Goal: Task Accomplishment & Management: Use online tool/utility

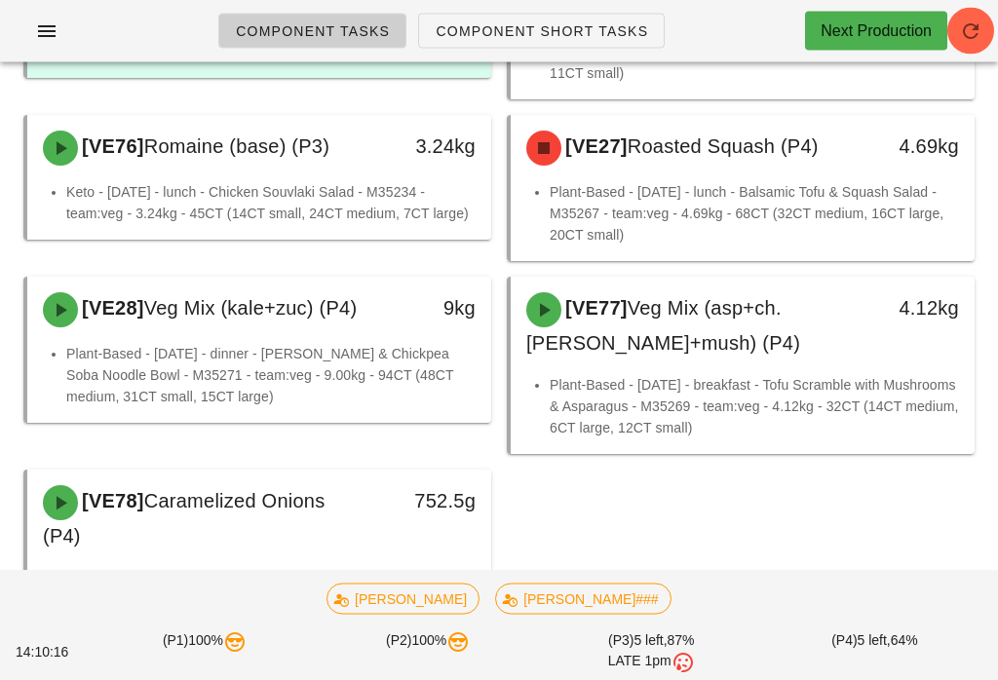
scroll to position [3602, 0]
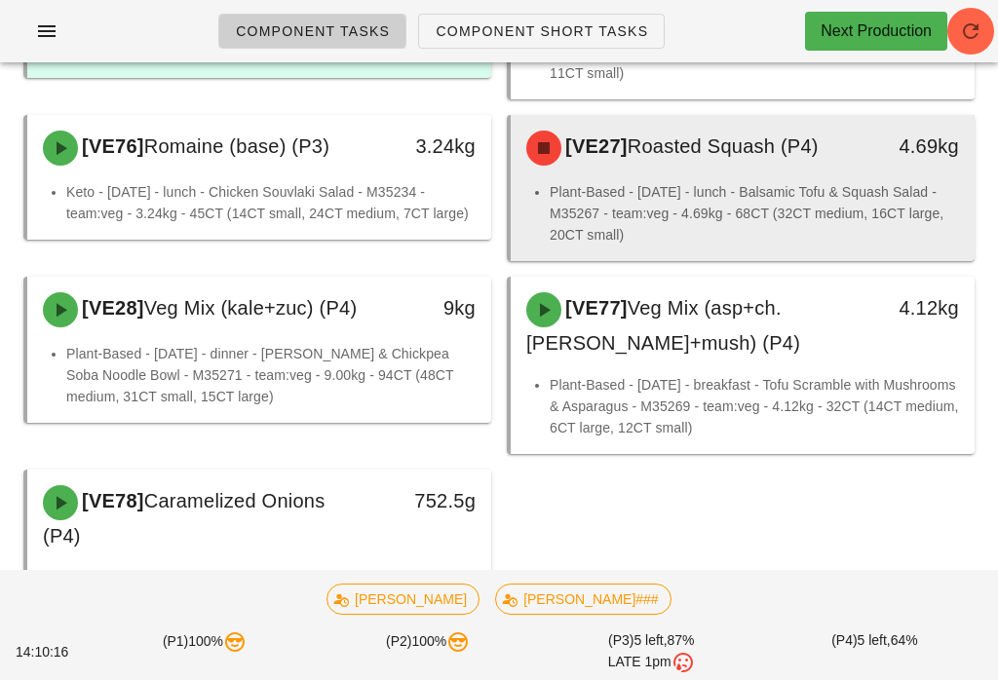
click at [749, 143] on div "[VE27] Roasted Squash (P4)" at bounding box center [686, 148] width 342 height 58
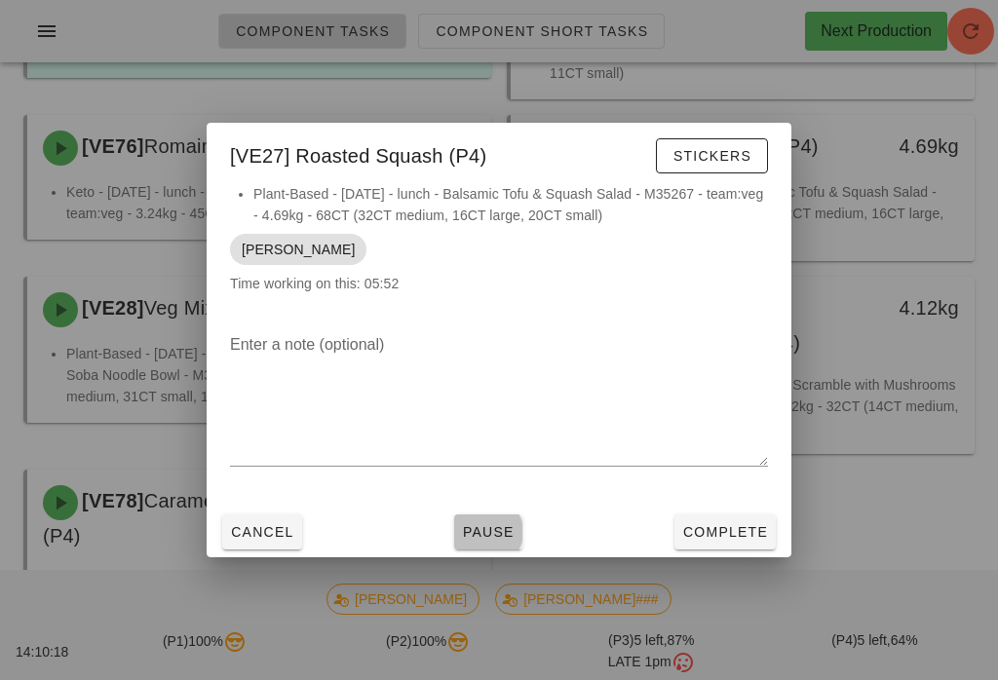
click at [485, 540] on span "Pause" at bounding box center [488, 532] width 53 height 16
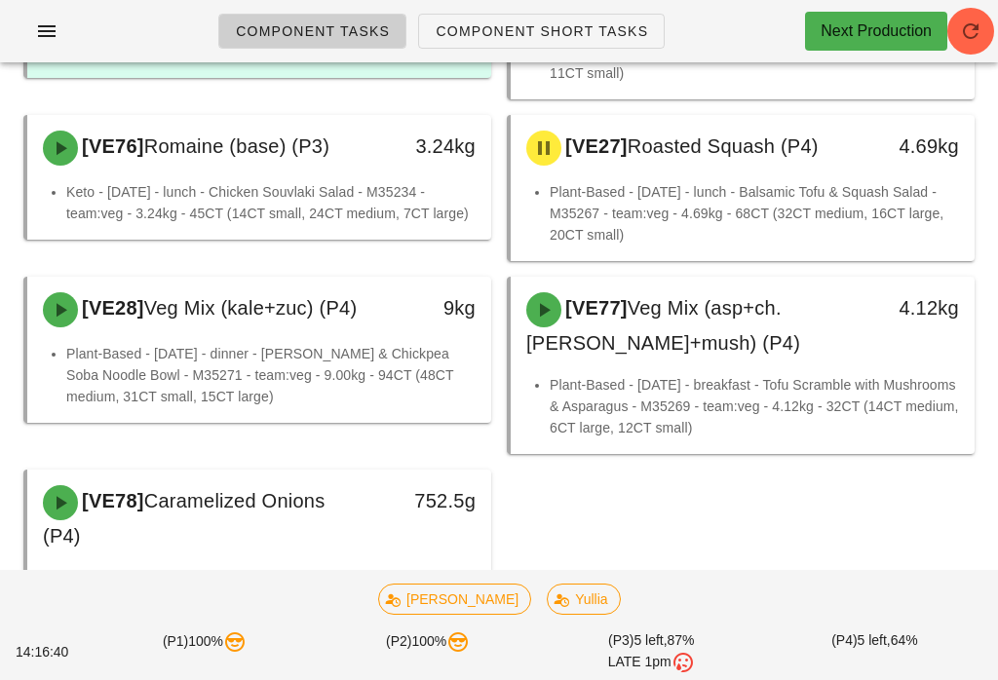
click at [547, 36] on span "Component Short Tasks" at bounding box center [541, 31] width 213 height 16
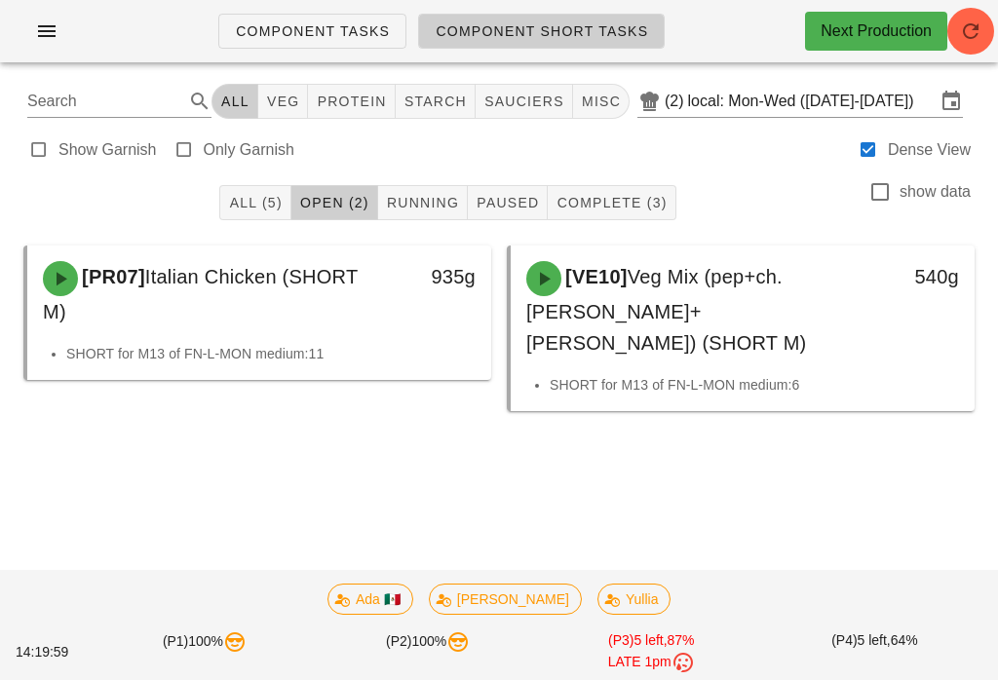
click at [298, 23] on span "Component Tasks" at bounding box center [312, 31] width 155 height 16
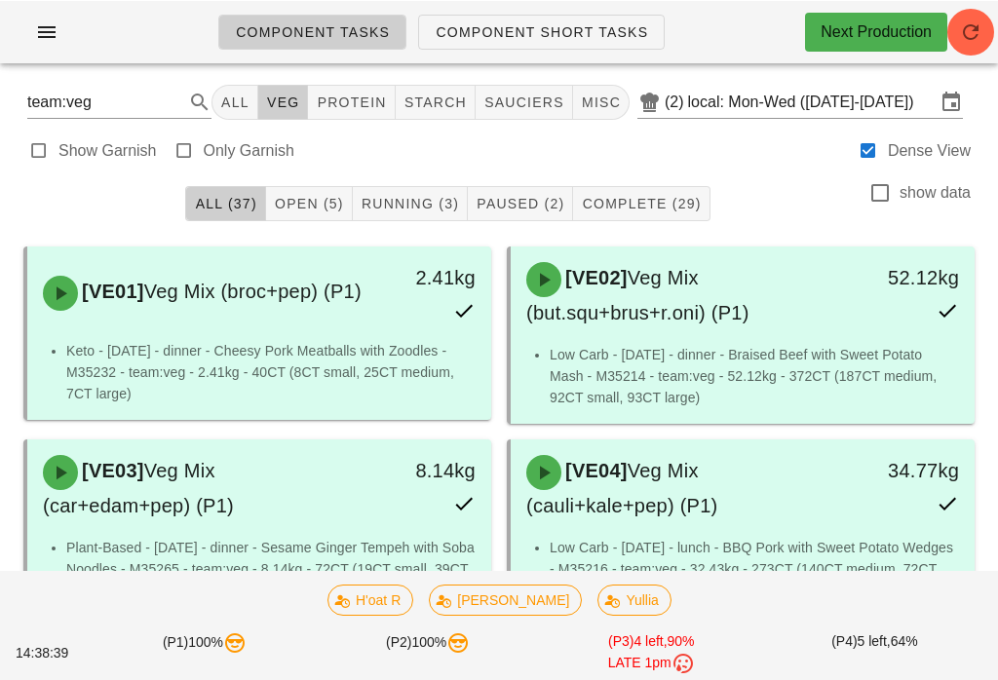
click at [300, 192] on button "Open (5)" at bounding box center [309, 202] width 87 height 35
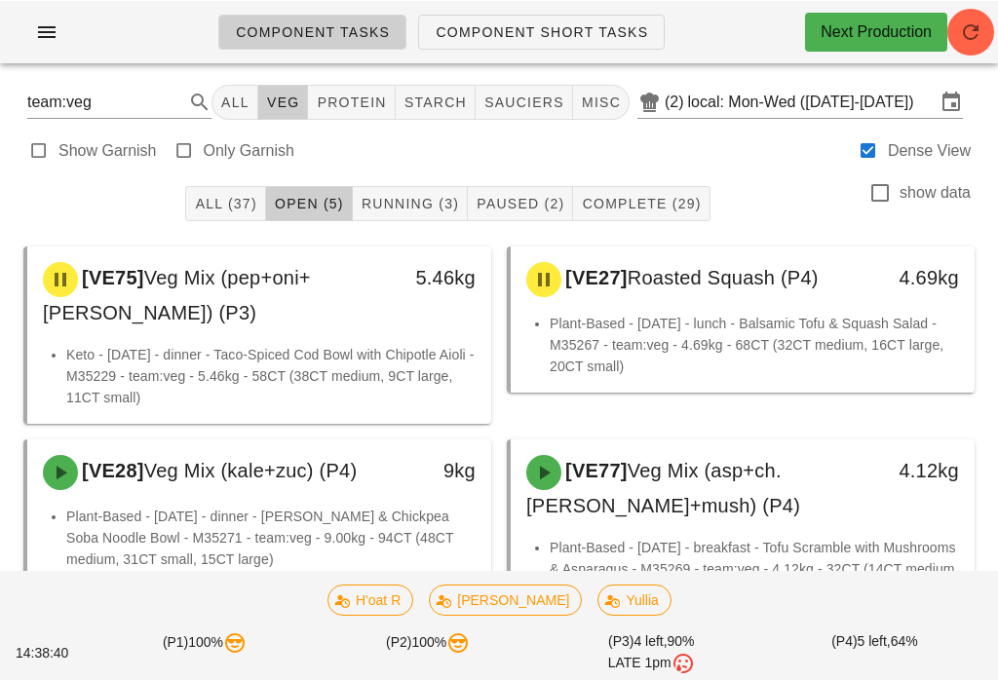
click at [421, 192] on button "Running (3)" at bounding box center [410, 202] width 115 height 35
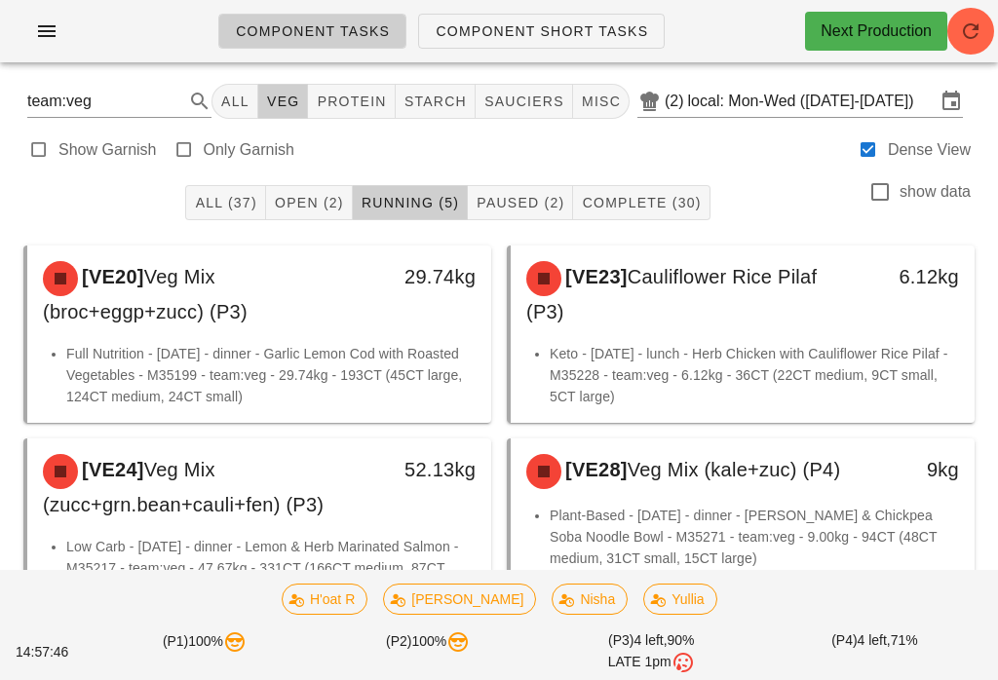
click at [580, 25] on span "Component Short Tasks" at bounding box center [541, 31] width 213 height 16
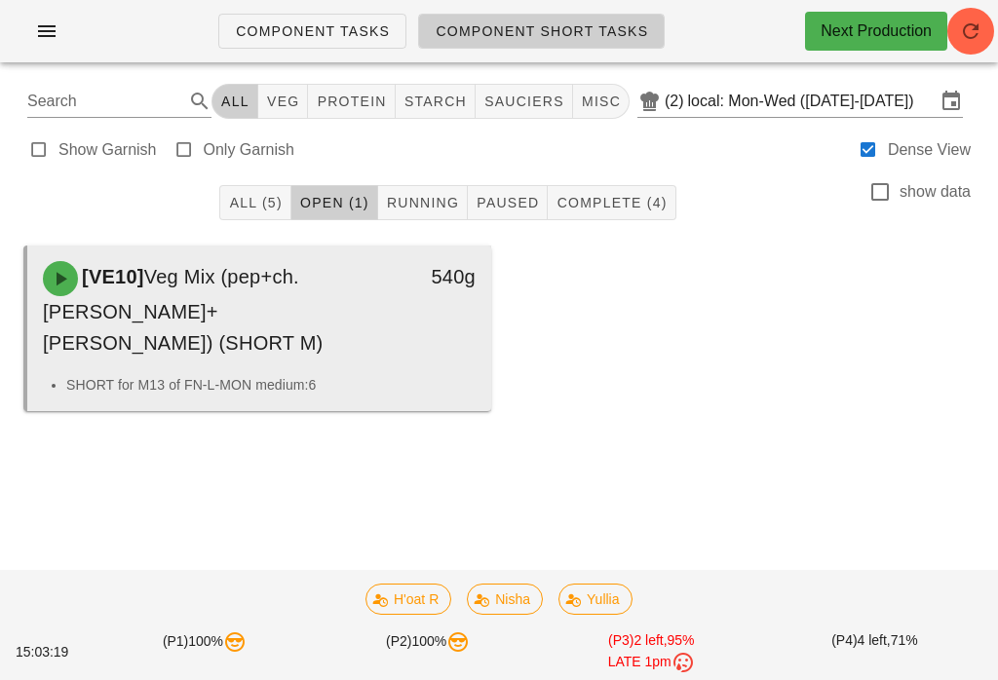
click at [358, 323] on div "[VE10] Veg Mix (pep+ch.[PERSON_NAME]+[PERSON_NAME]) (SHORT M)" at bounding box center [202, 310] width 342 height 121
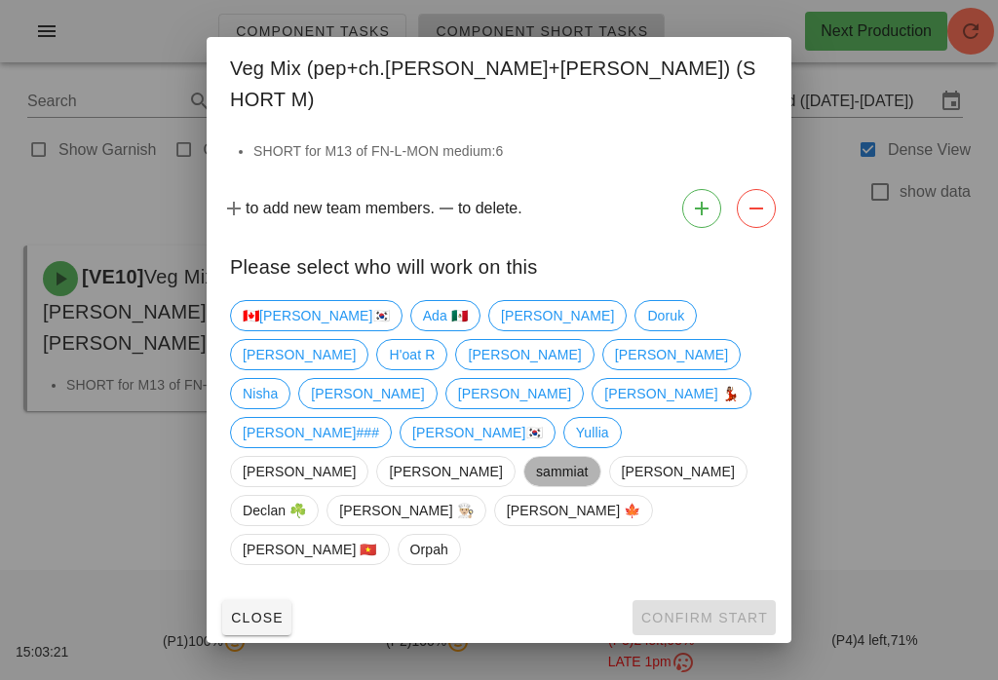
click at [588, 457] on span "sammiat" at bounding box center [562, 471] width 53 height 29
click at [735, 600] on button "Confirm Start" at bounding box center [704, 617] width 143 height 35
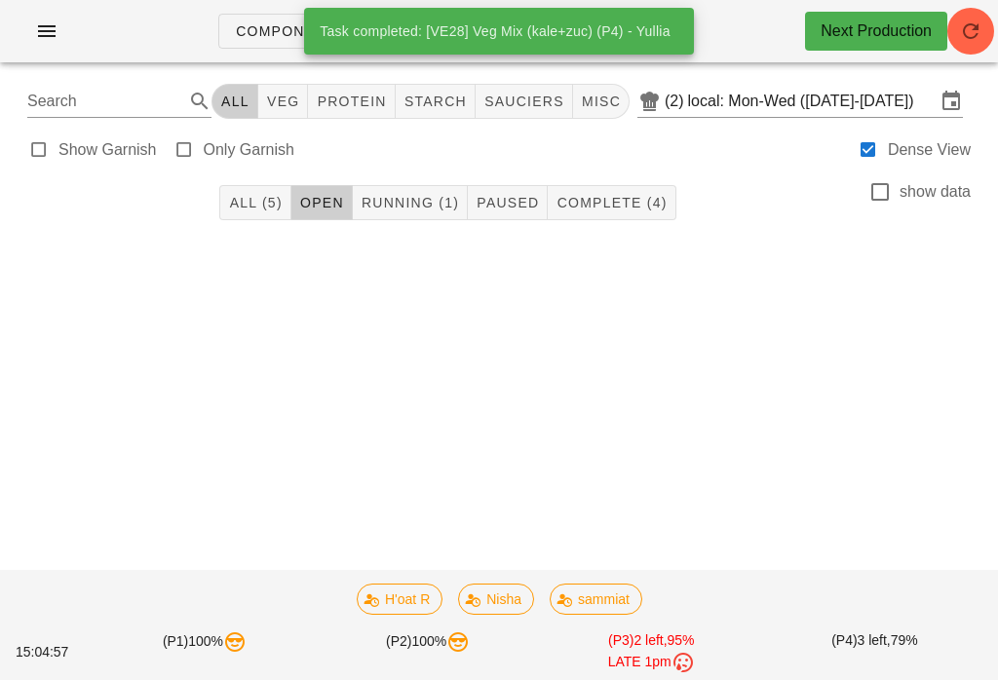
click at [415, 192] on button "Running (1)" at bounding box center [410, 202] width 115 height 35
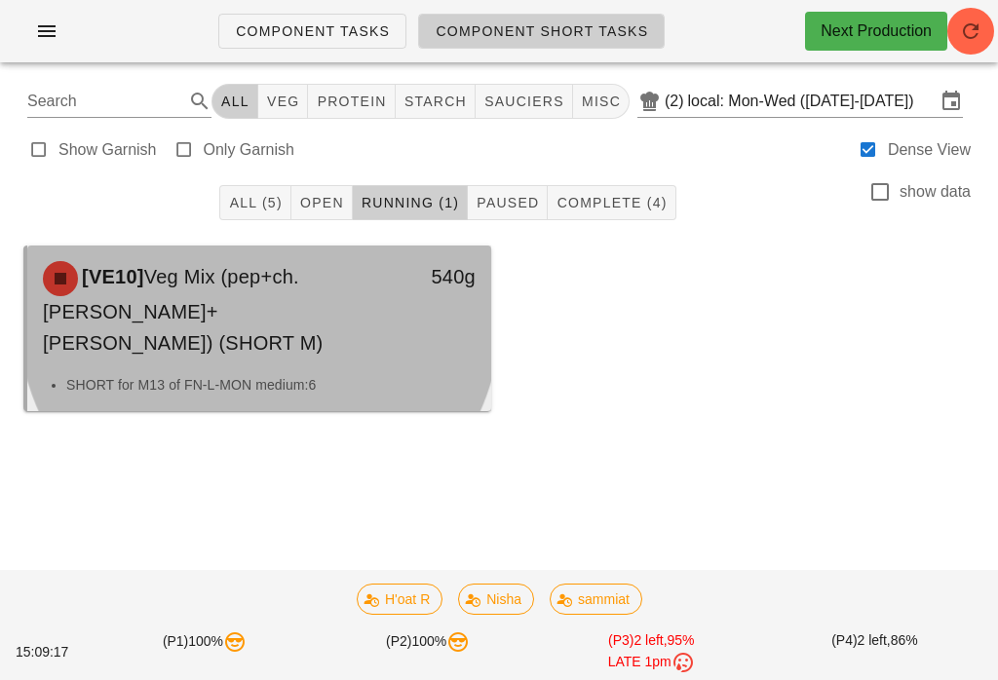
click at [231, 313] on span "Veg Mix (pep+ch.[PERSON_NAME]+[PERSON_NAME]) (SHORT M)" at bounding box center [183, 310] width 281 height 88
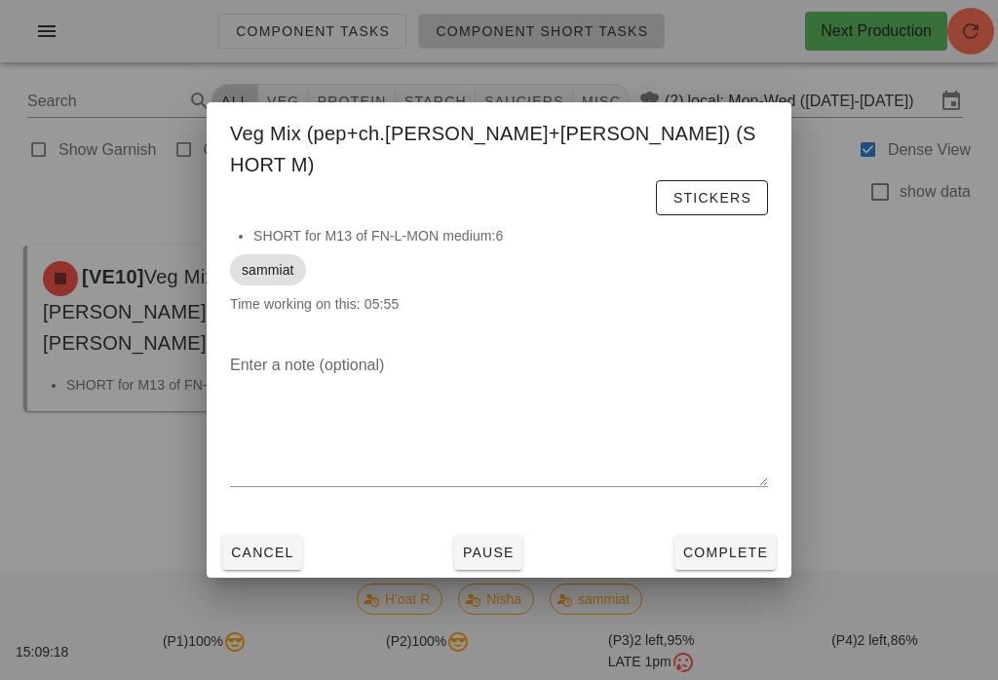
click at [722, 545] on span "Complete" at bounding box center [725, 553] width 86 height 16
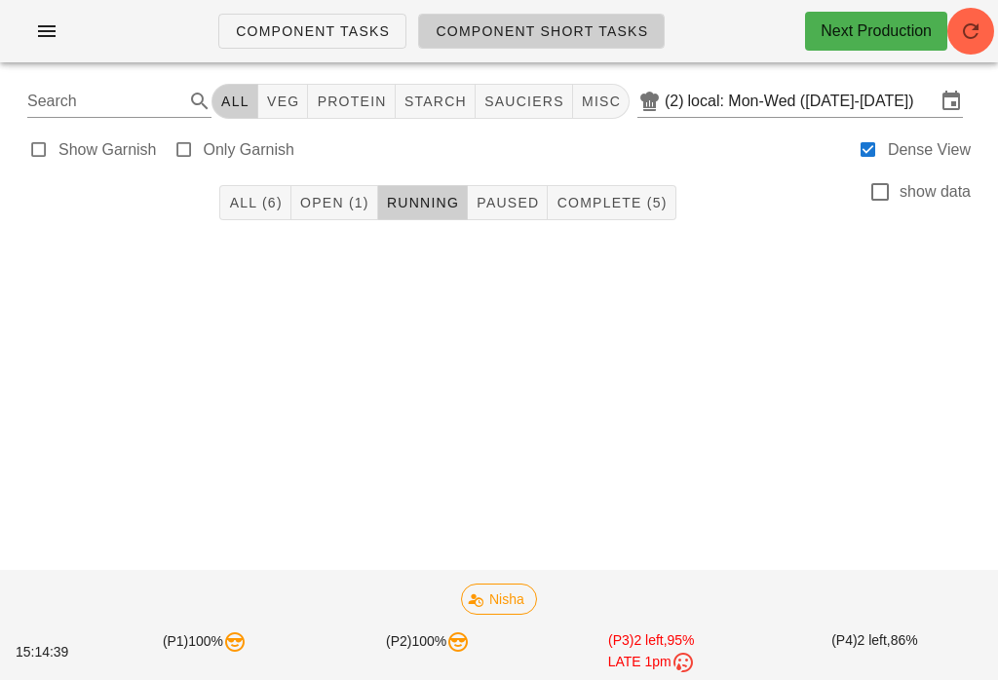
click at [593, 198] on span "Complete (5)" at bounding box center [611, 203] width 111 height 16
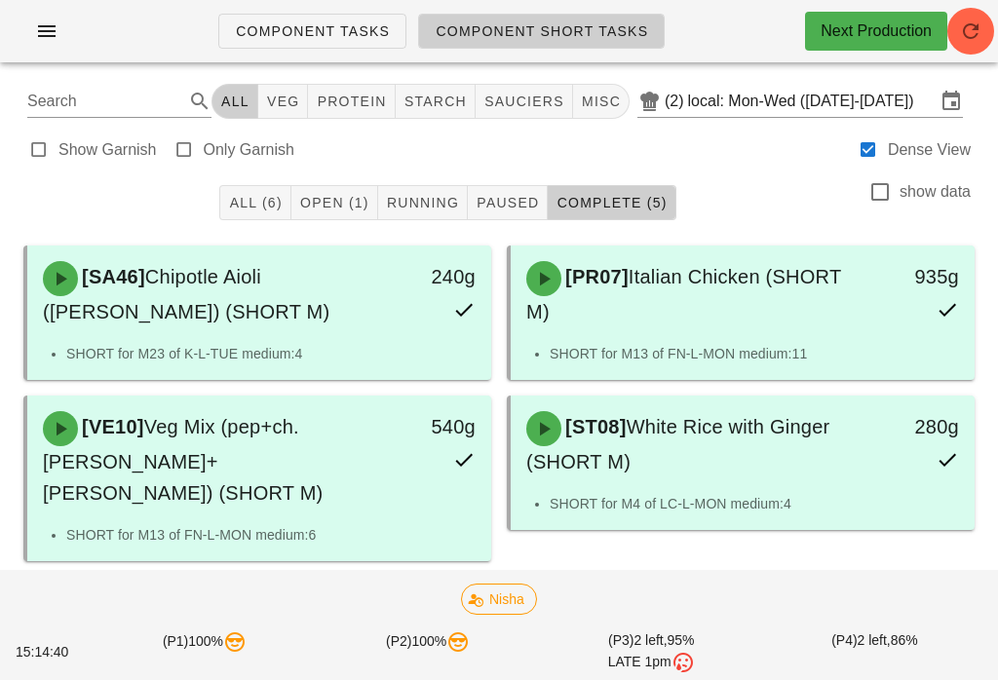
click at [332, 201] on span "Open (1)" at bounding box center [334, 203] width 70 height 16
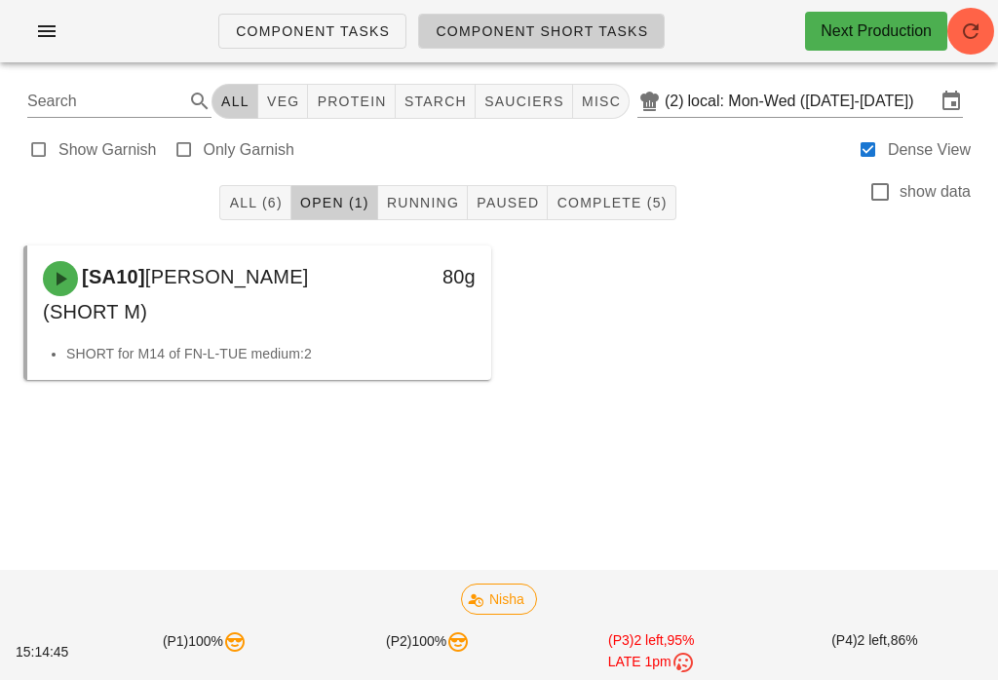
click at [981, 7] on div "Component Tasks Component Short Tasks Next Production" at bounding box center [499, 31] width 998 height 62
click at [985, 15] on button "button" at bounding box center [970, 31] width 47 height 47
